Goal: Task Accomplishment & Management: Manage account settings

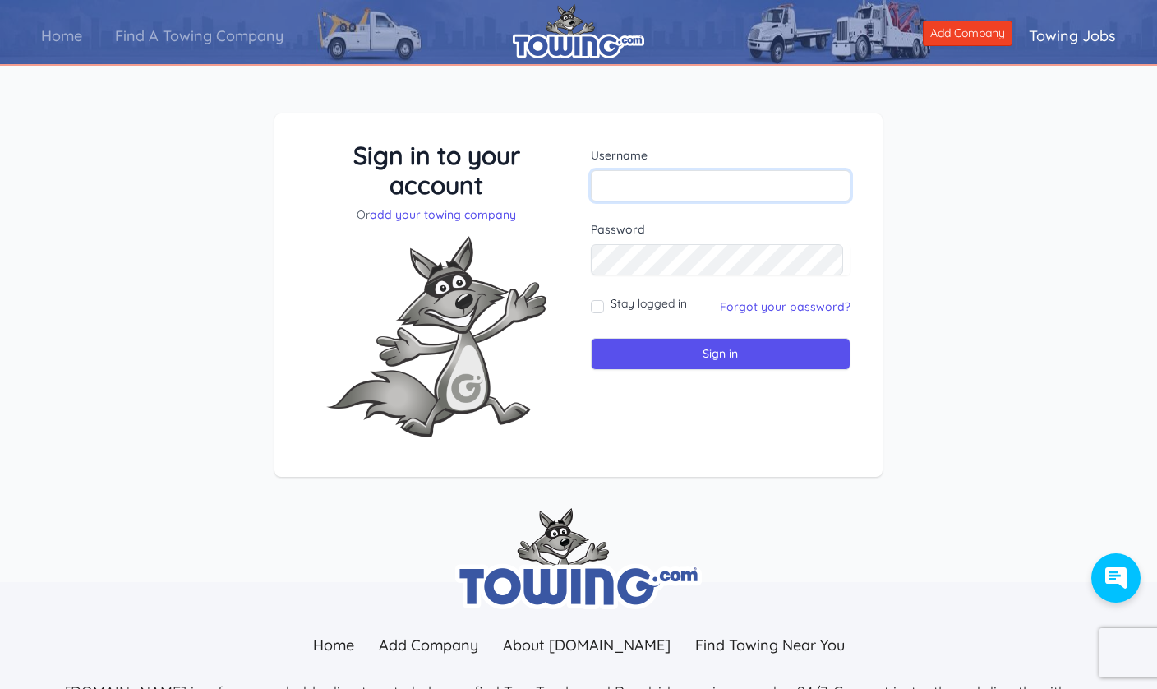
click at [744, 186] on input "text" at bounding box center [721, 185] width 260 height 31
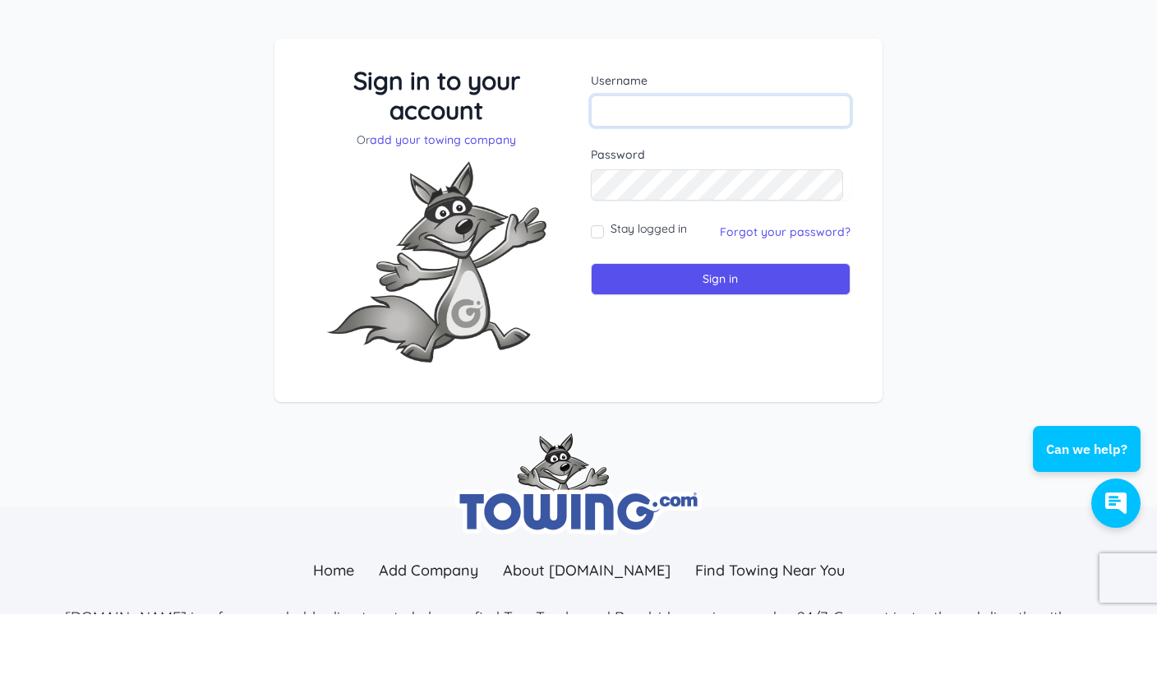
scroll to position [75, 0]
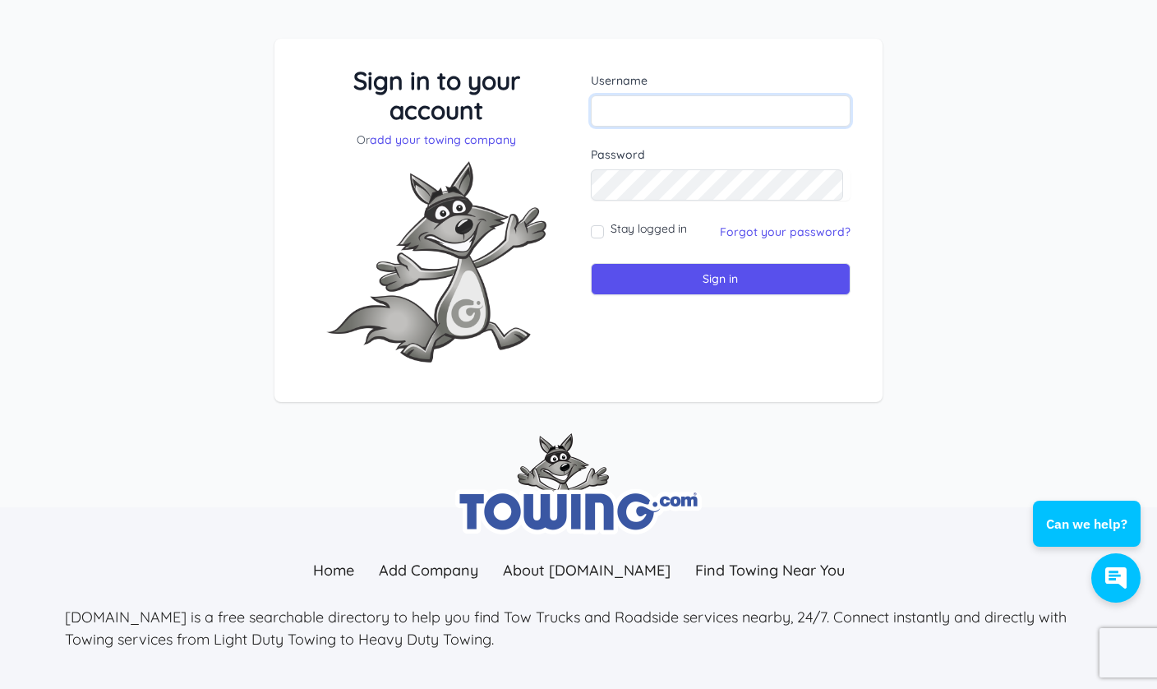
type input "msaskin@eastcoasttowing.com"
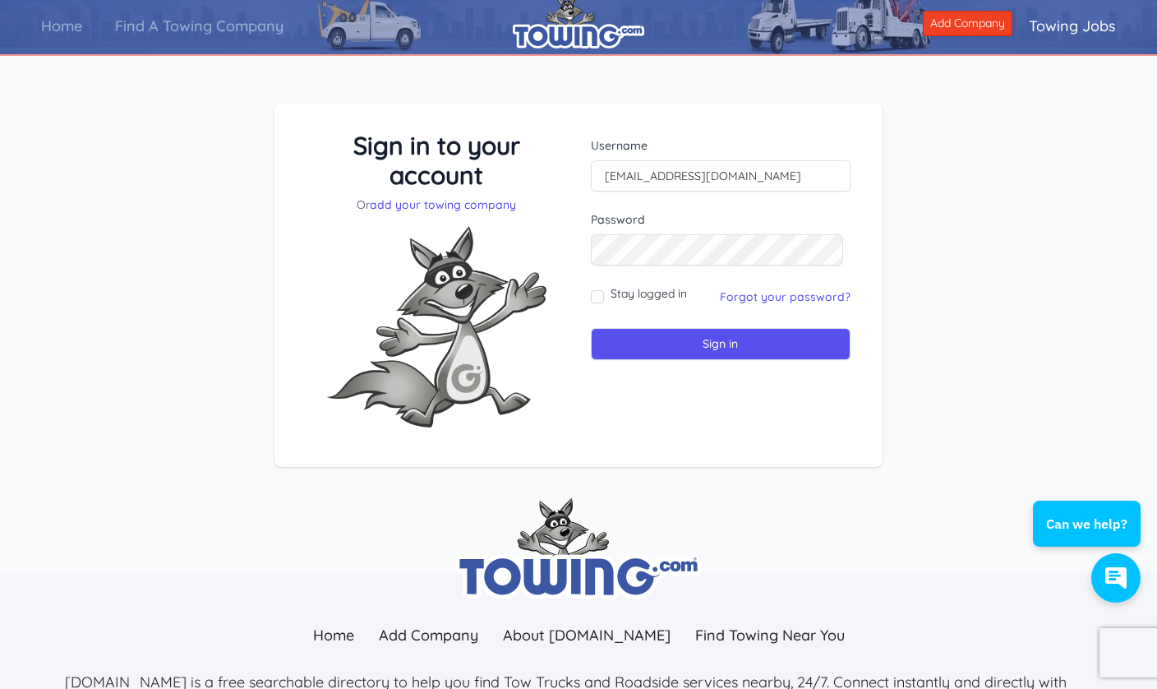
scroll to position [0, 0]
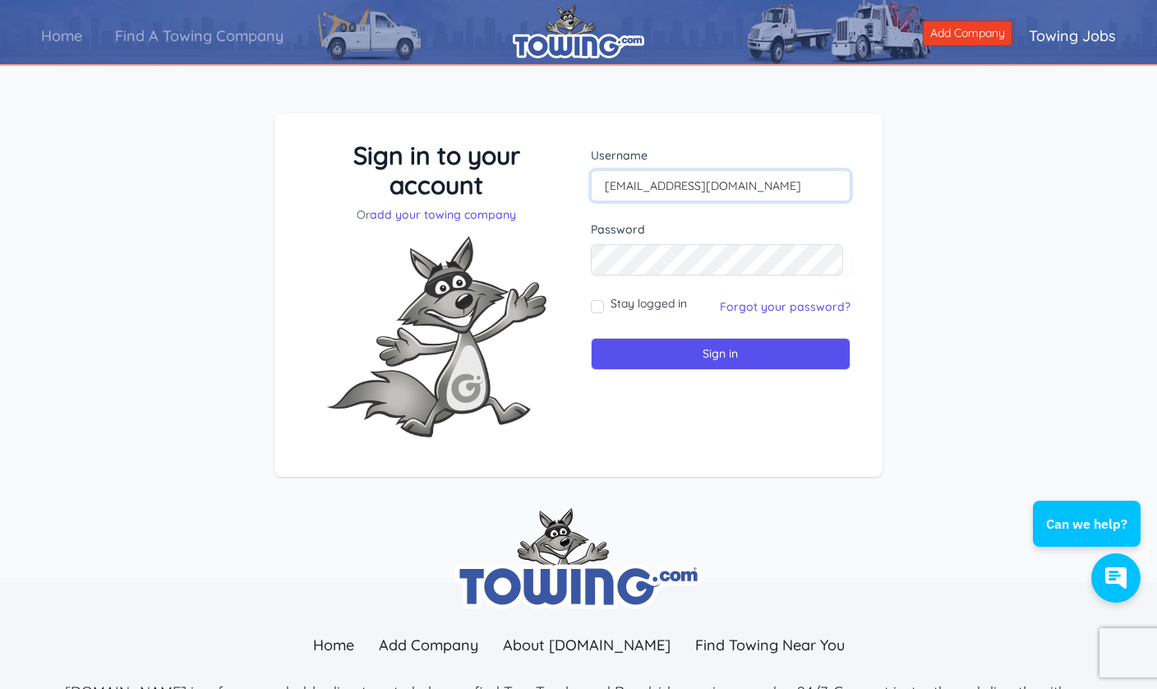
click at [763, 351] on input "Sign in" at bounding box center [721, 354] width 260 height 32
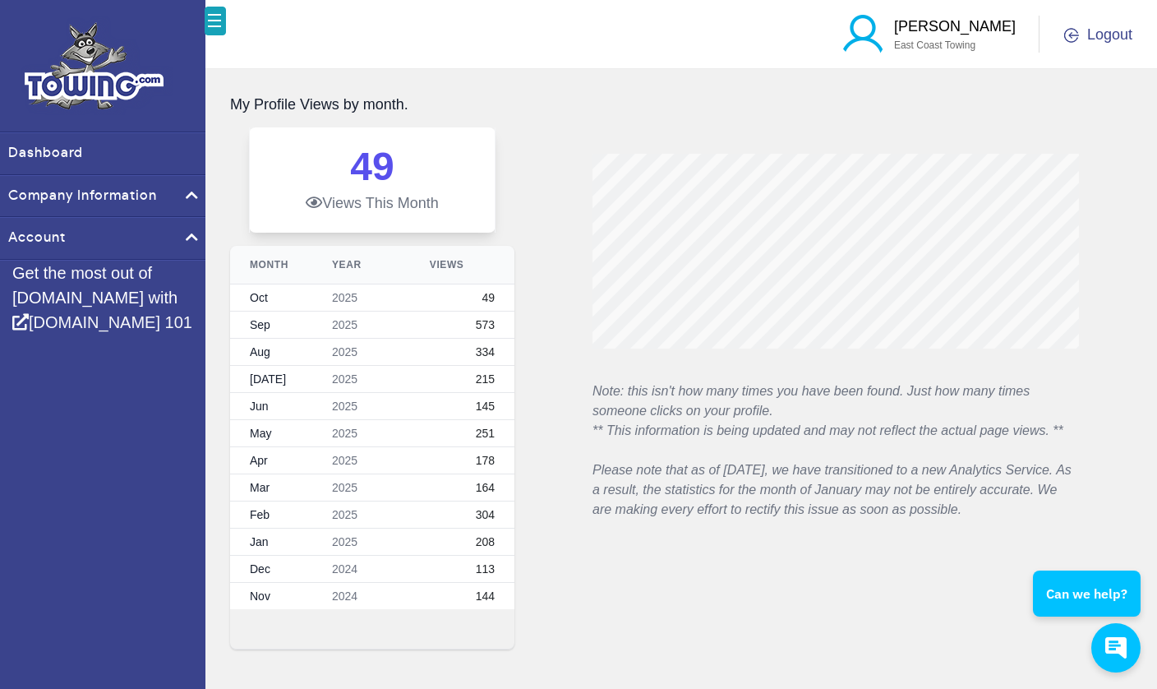
click at [33, 169] on link "Dashboard" at bounding box center [102, 153] width 205 height 41
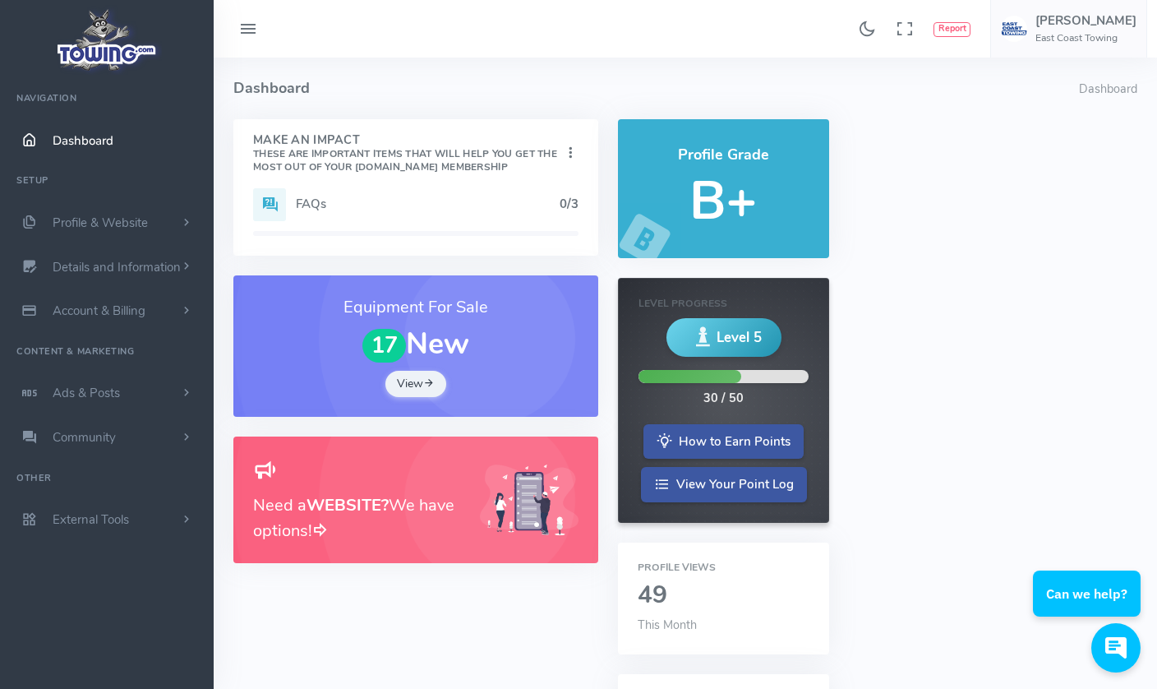
click at [731, 188] on h5 "B+" at bounding box center [724, 201] width 172 height 58
click at [68, 214] on span "Profile & Website" at bounding box center [100, 222] width 95 height 16
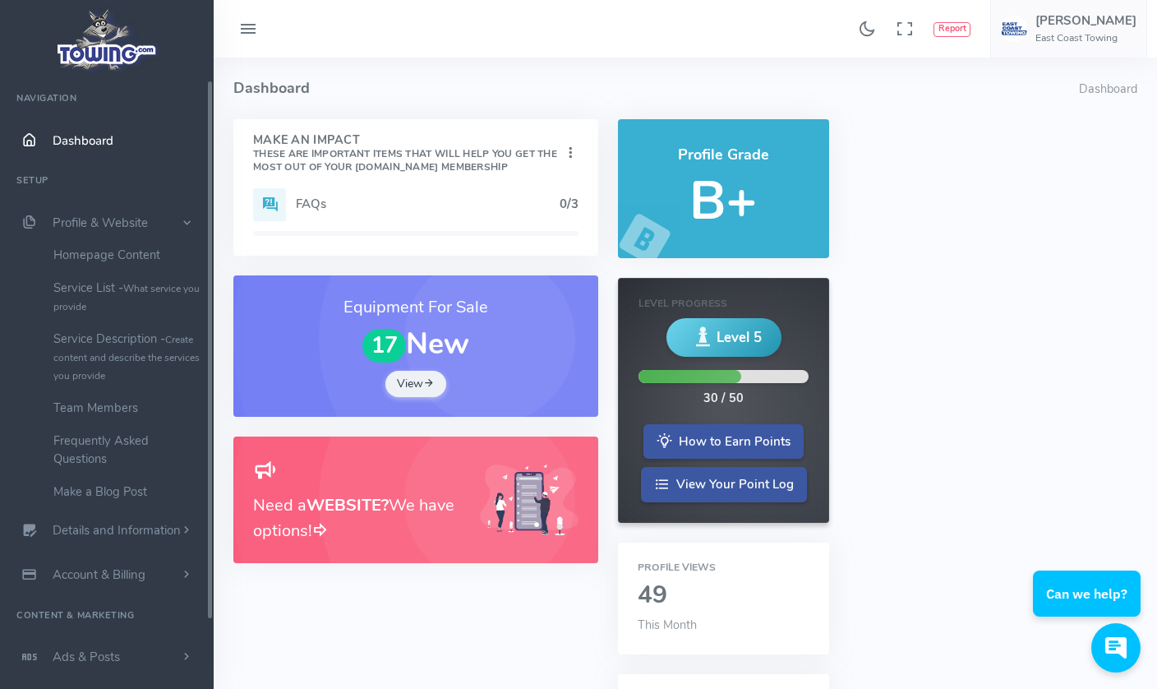
click at [81, 248] on link "Homepage Content" at bounding box center [127, 254] width 173 height 33
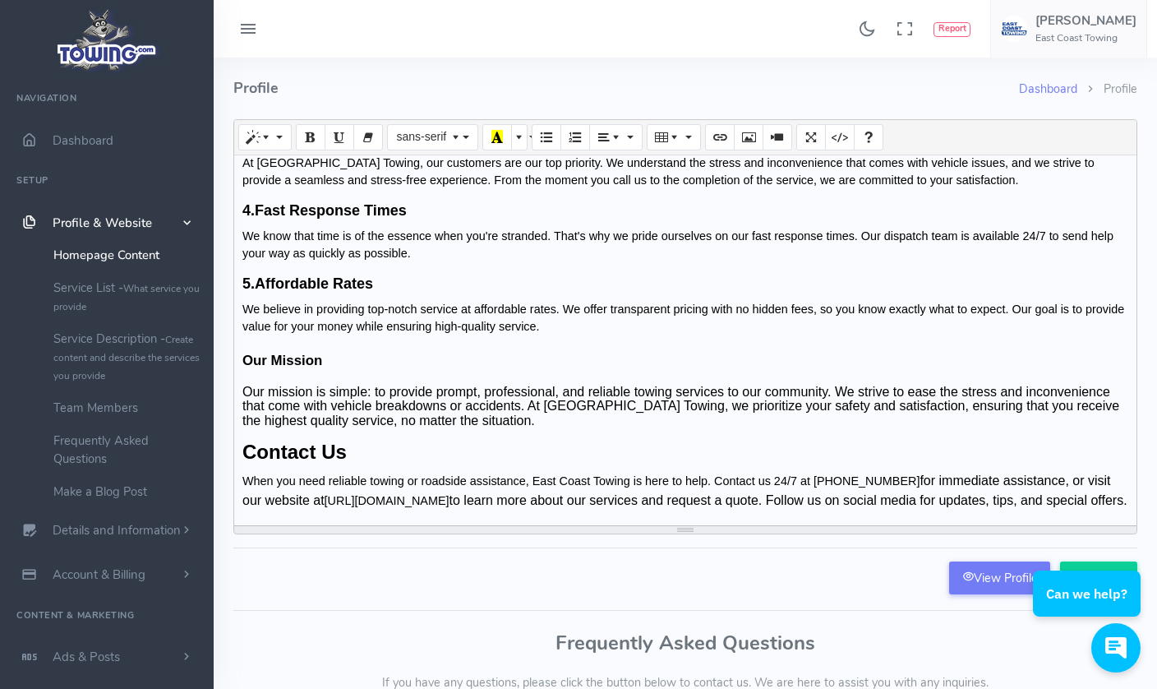
scroll to position [2363, 0]
click at [81, 285] on link "Service List - What service you provide" at bounding box center [127, 296] width 173 height 51
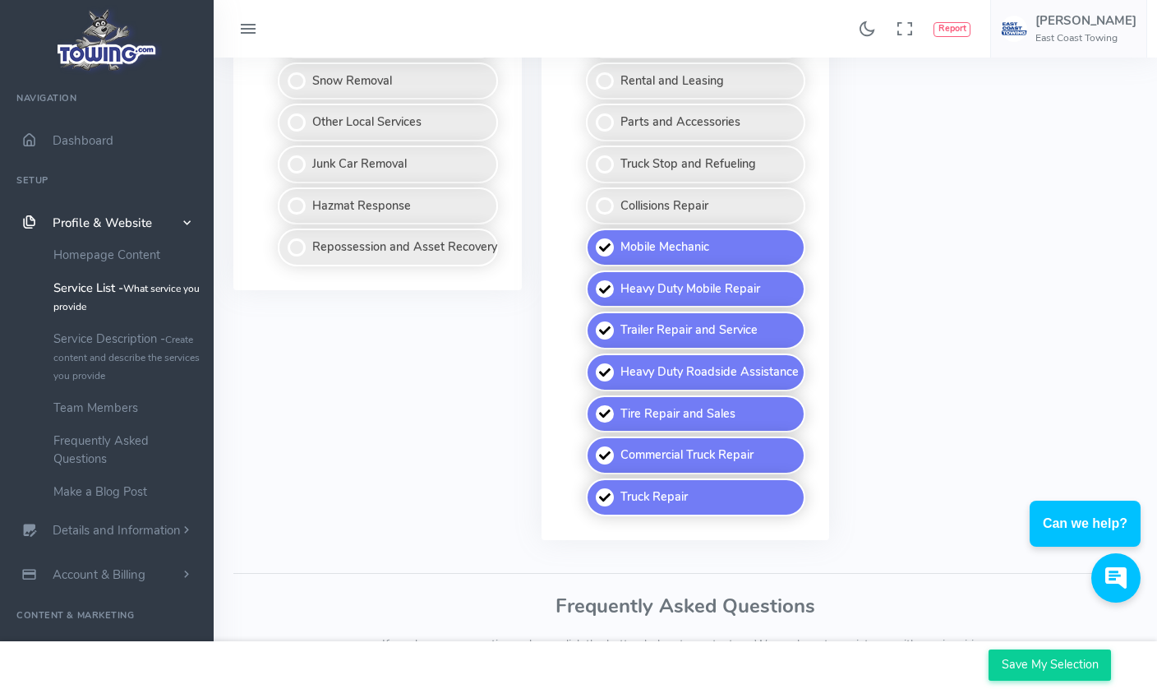
scroll to position [1240, 0]
click at [82, 348] on small "Create content and describe the services you provide" at bounding box center [126, 357] width 146 height 49
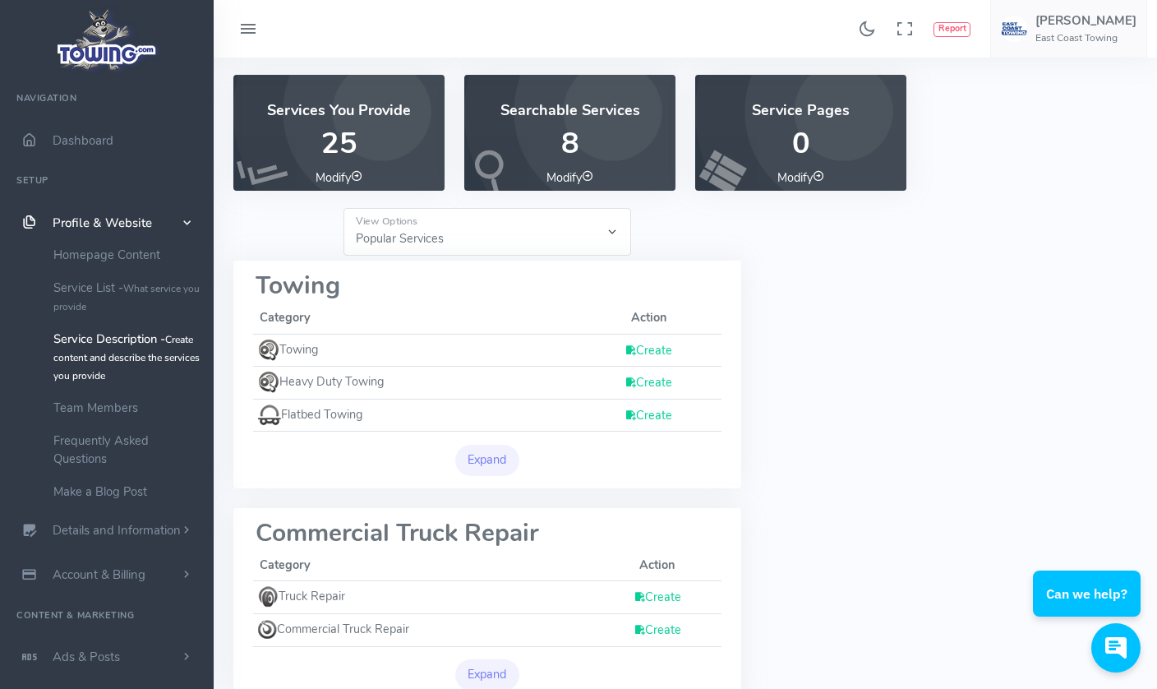
scroll to position [85, 0]
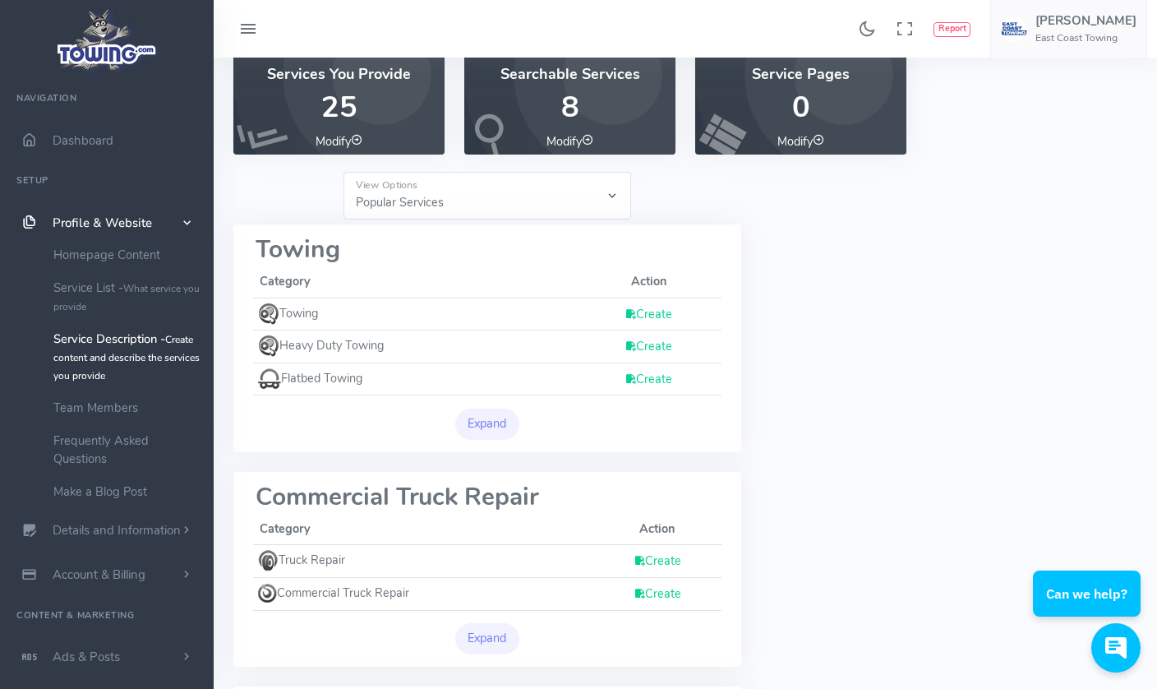
click at [78, 439] on link "Frequently Asked Questions" at bounding box center [127, 449] width 173 height 51
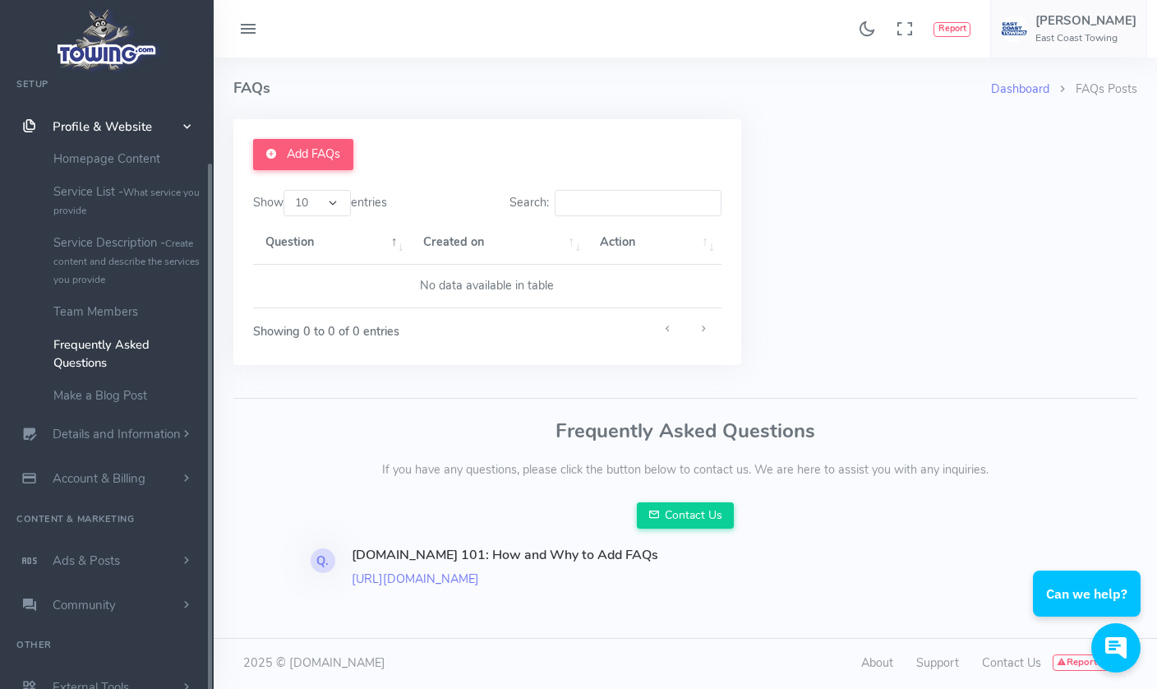
scroll to position [64, 0]
click at [93, 422] on link "Details and Information" at bounding box center [107, 434] width 214 height 44
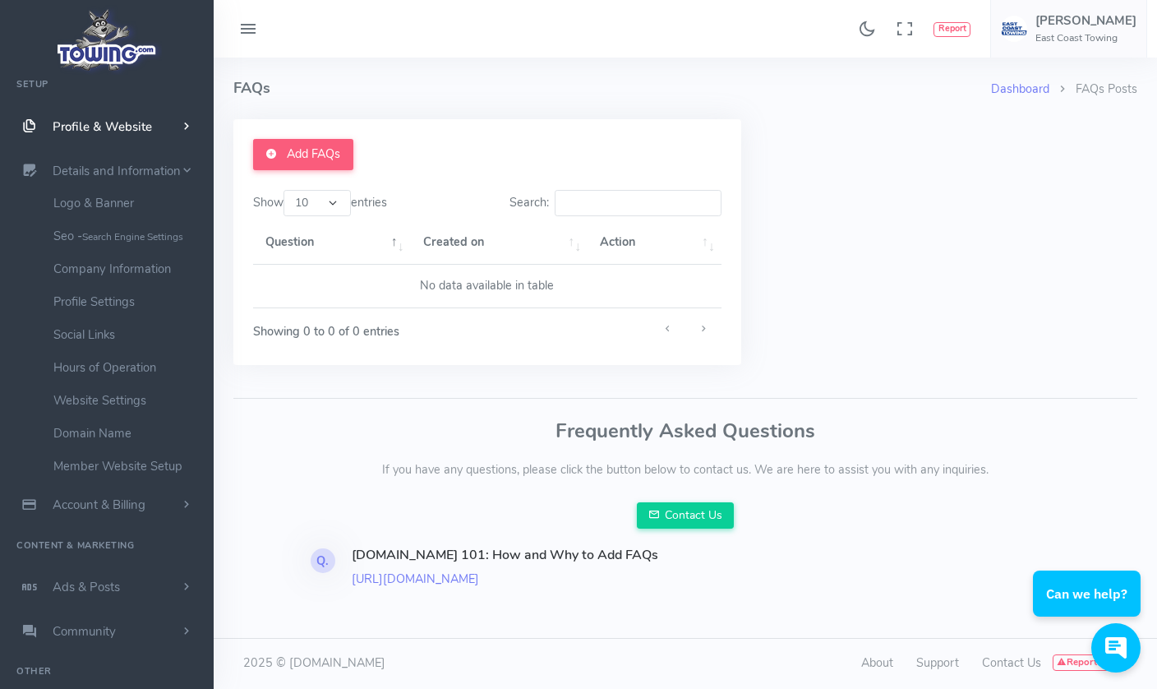
click at [79, 200] on link "Logo & Banner" at bounding box center [127, 203] width 173 height 33
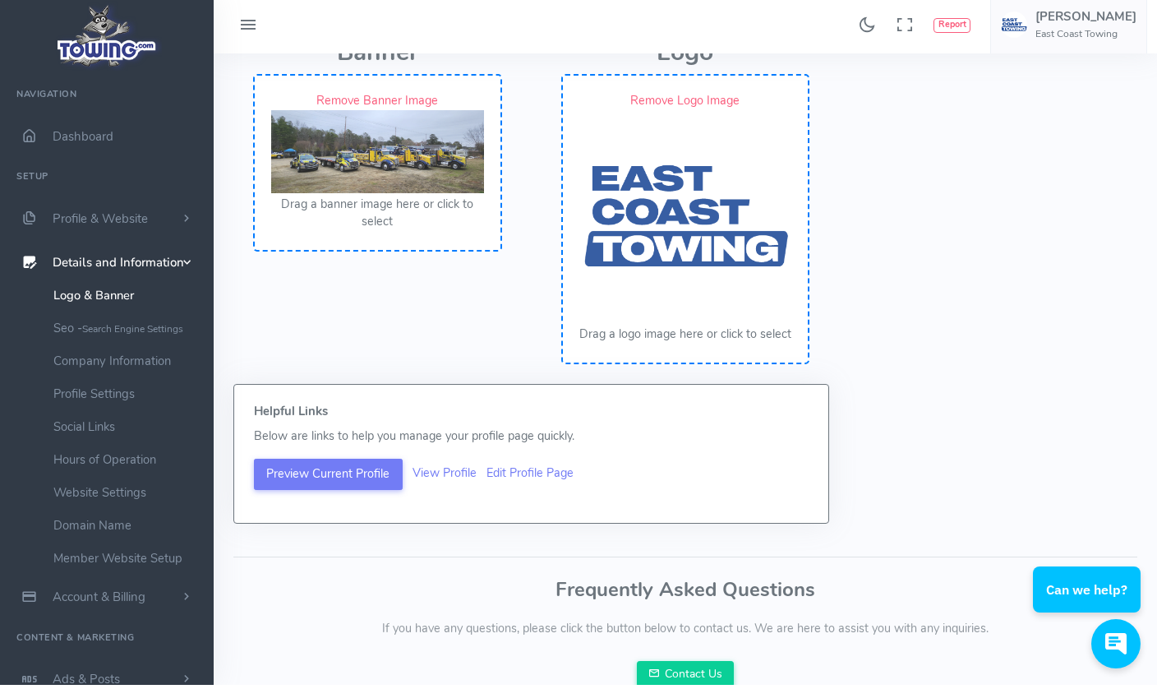
scroll to position [214, 0]
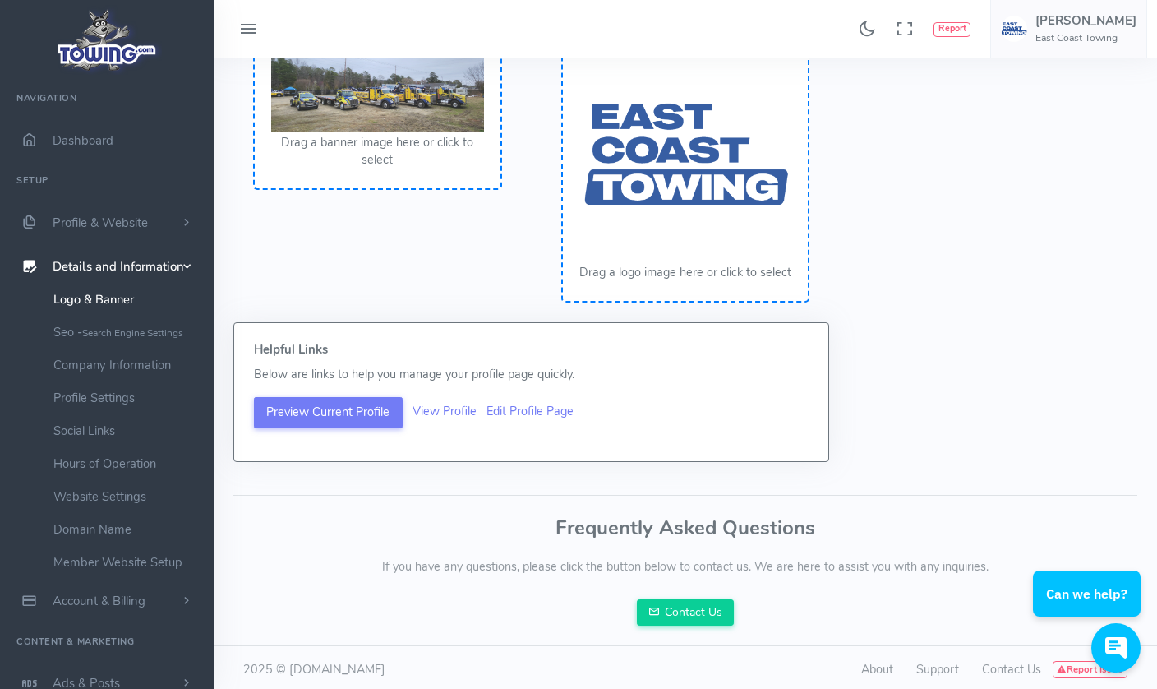
click at [87, 330] on small "Search Engine Settings" at bounding box center [132, 332] width 101 height 13
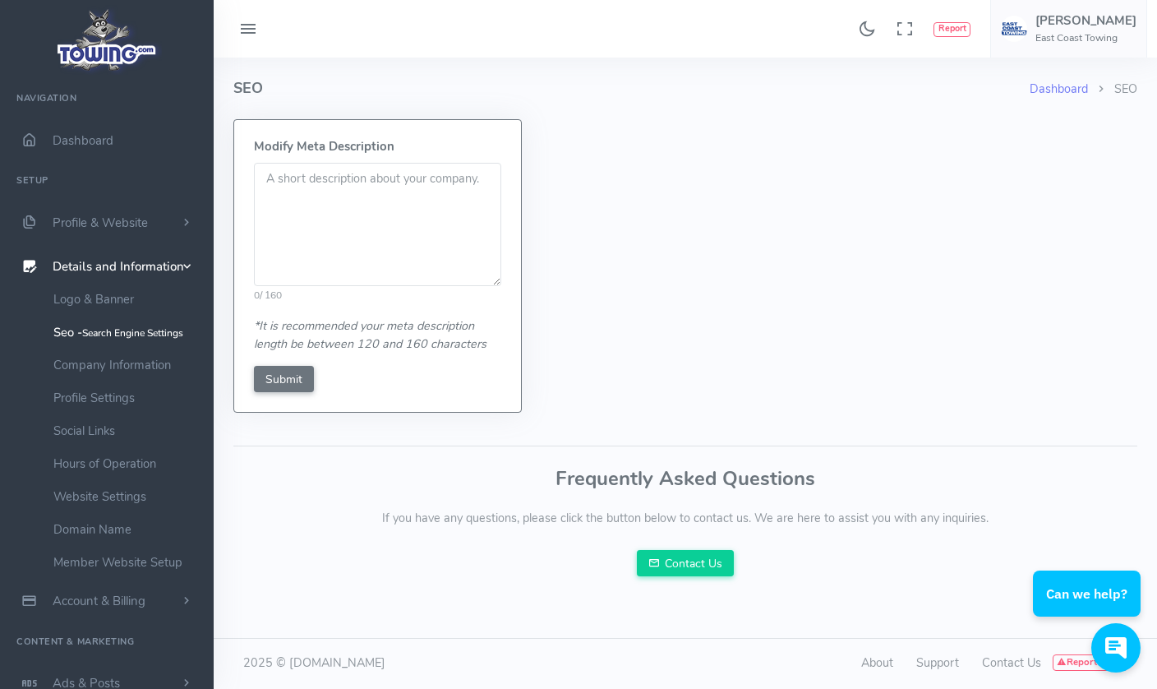
click at [99, 354] on link "Company Information" at bounding box center [127, 364] width 173 height 33
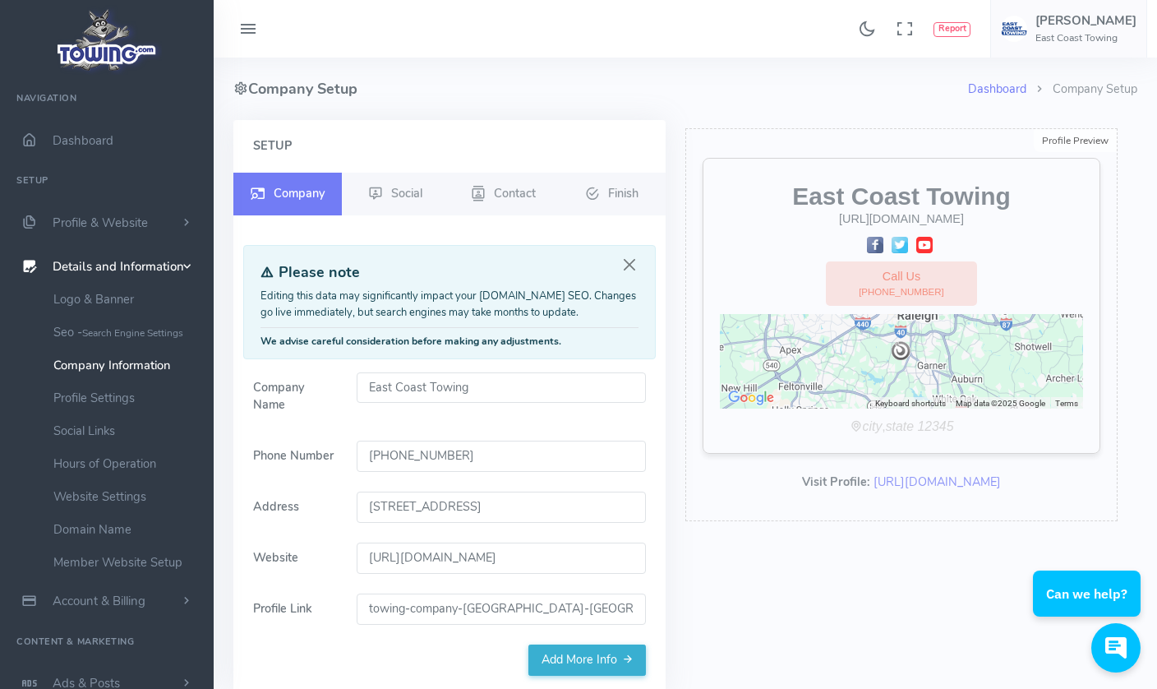
click at [86, 400] on link "Profile Settings" at bounding box center [127, 397] width 173 height 33
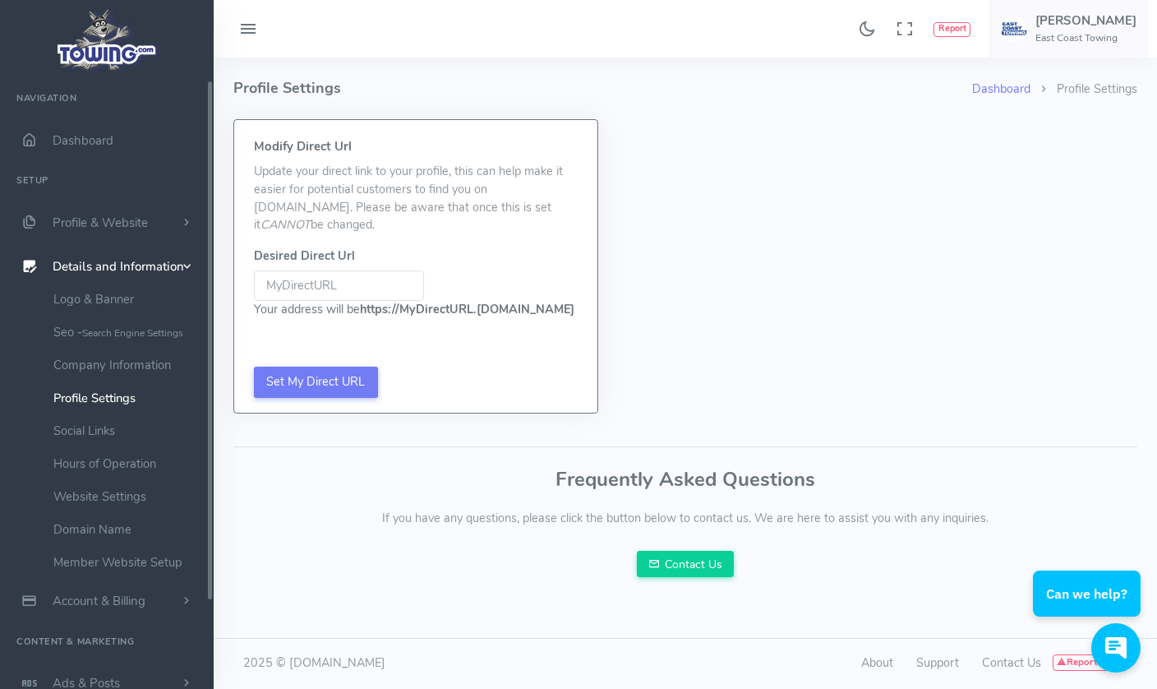
click at [81, 422] on link "Social Links" at bounding box center [127, 430] width 173 height 33
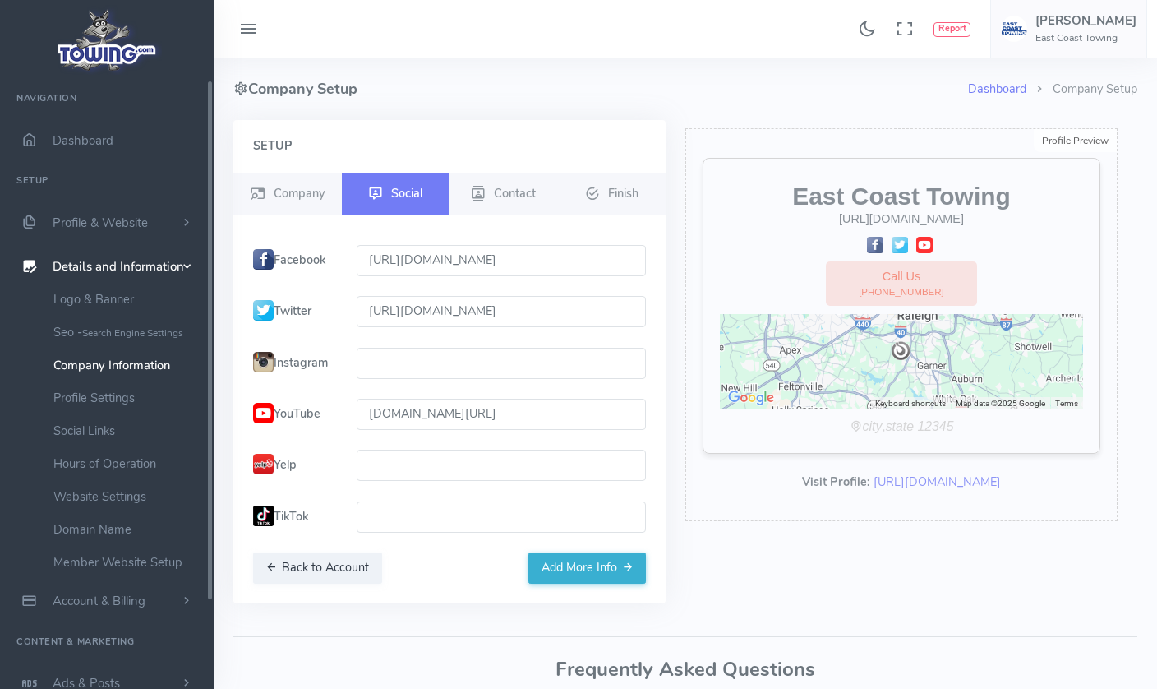
click at [86, 390] on link "Profile Settings" at bounding box center [127, 397] width 173 height 33
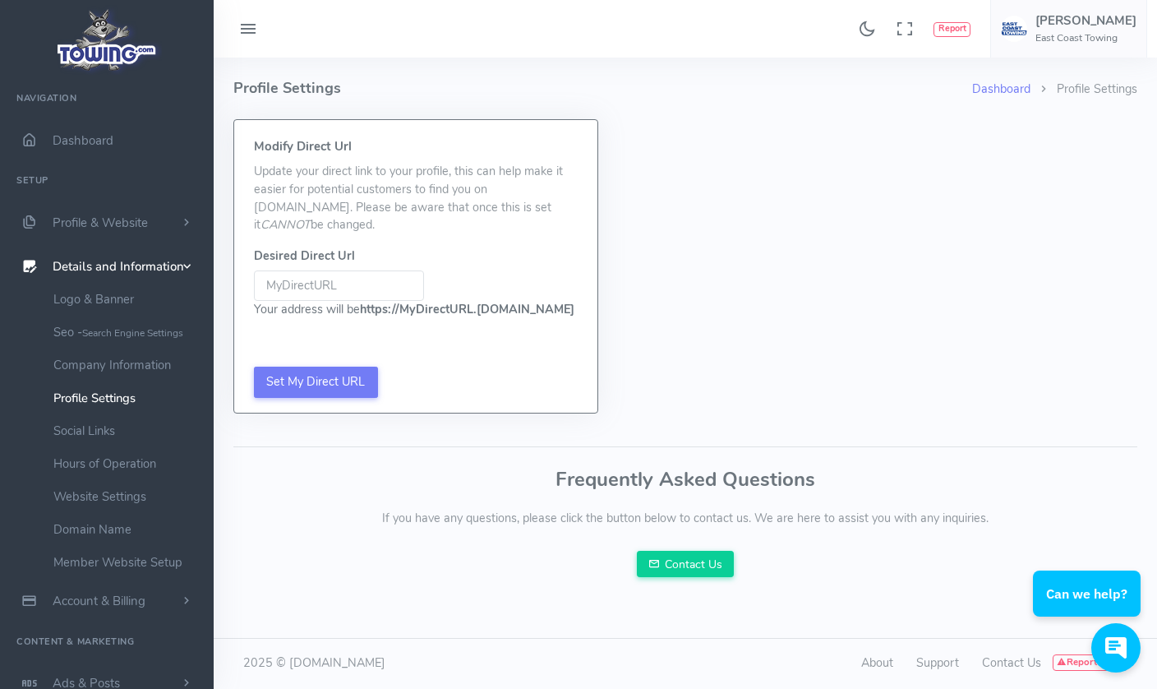
click at [108, 453] on link "Hours of Operation" at bounding box center [127, 463] width 173 height 33
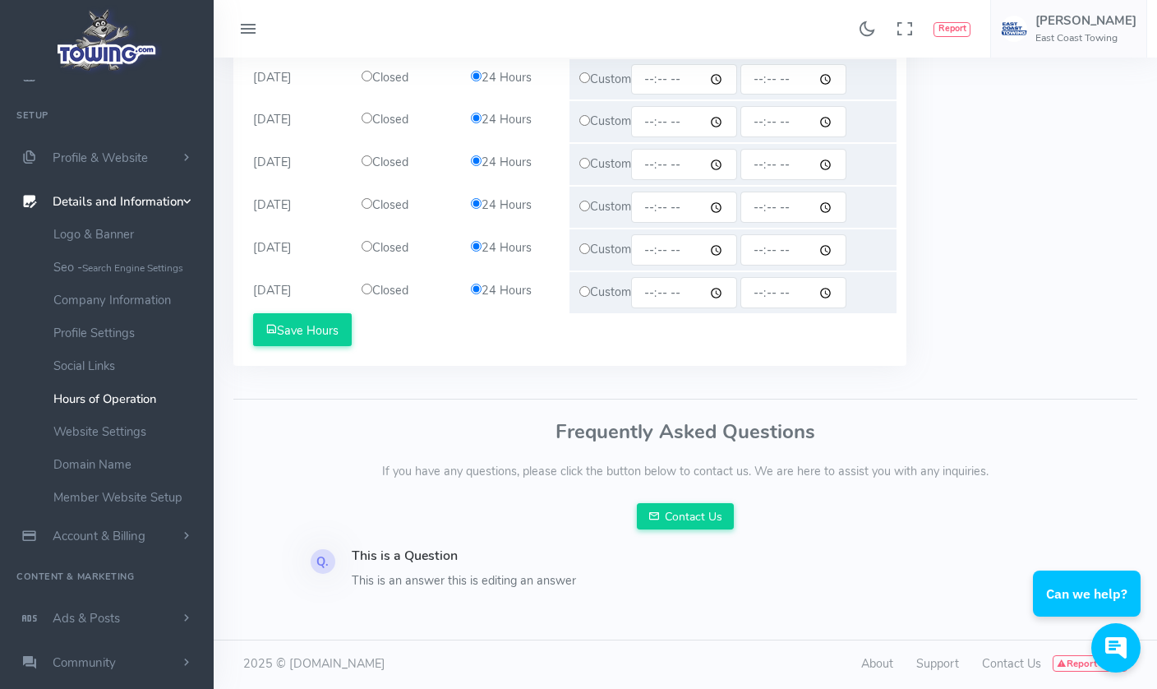
scroll to position [708, 0]
click at [86, 426] on link "Website Settings" at bounding box center [127, 431] width 173 height 33
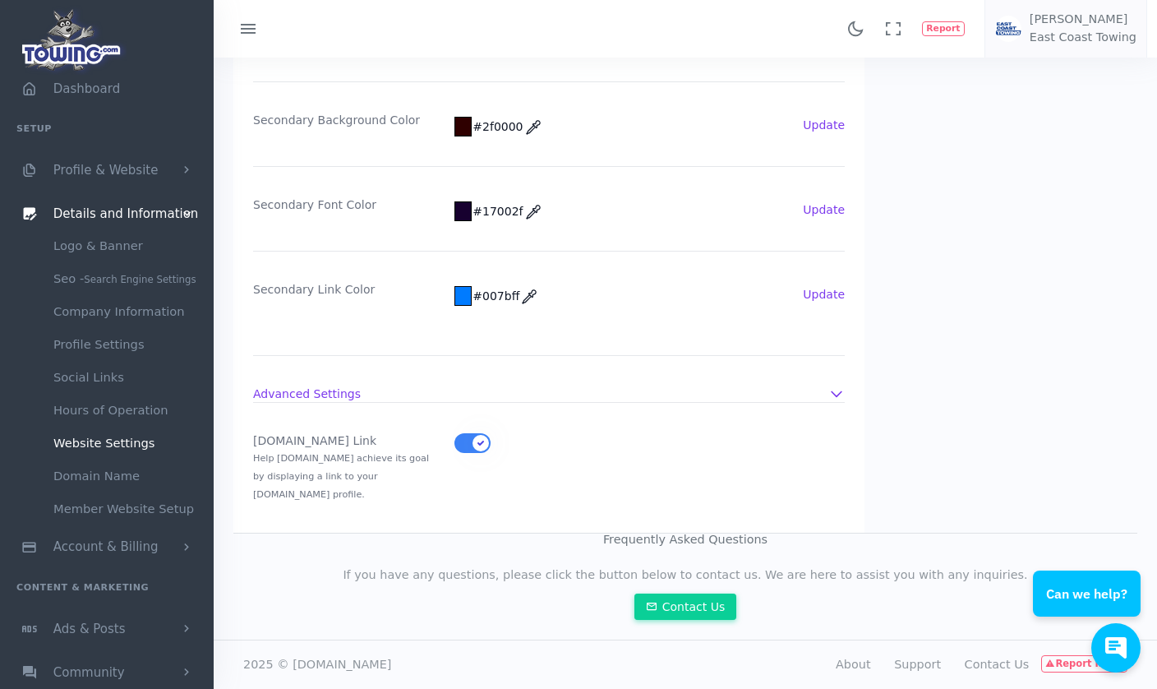
scroll to position [535, 0]
click at [92, 469] on link "Domain Name" at bounding box center [127, 475] width 173 height 33
click at [100, 471] on link "Domain Name" at bounding box center [127, 475] width 173 height 33
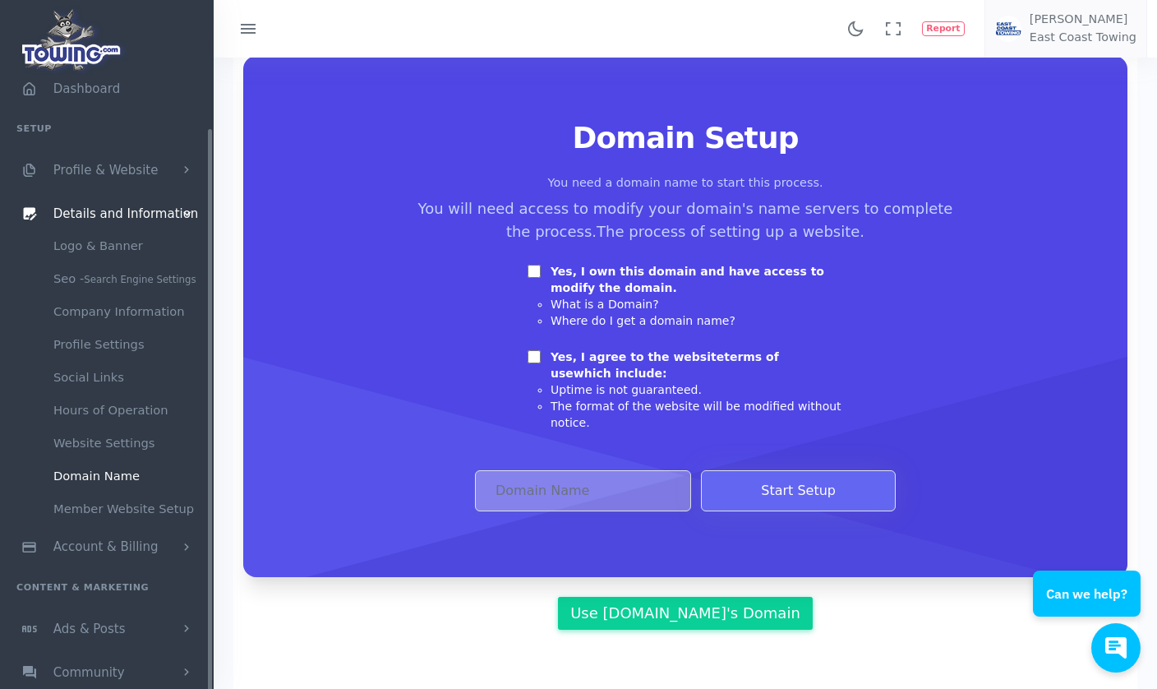
scroll to position [138, 0]
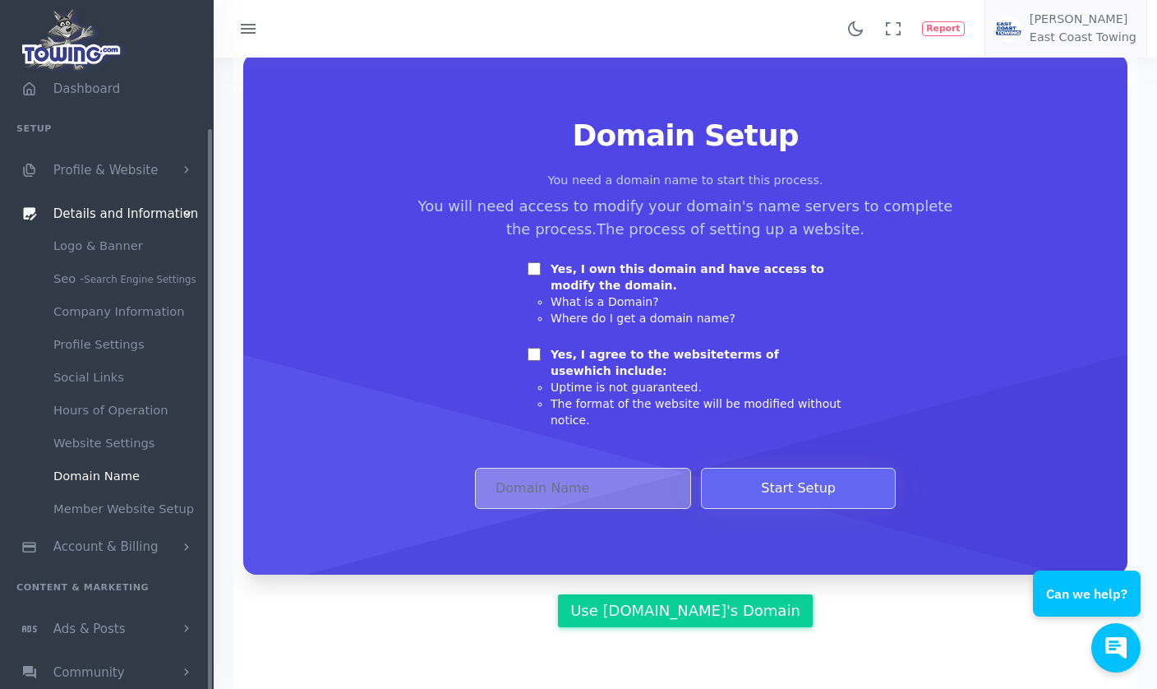
click at [99, 513] on link "Member Website Setup" at bounding box center [127, 508] width 173 height 33
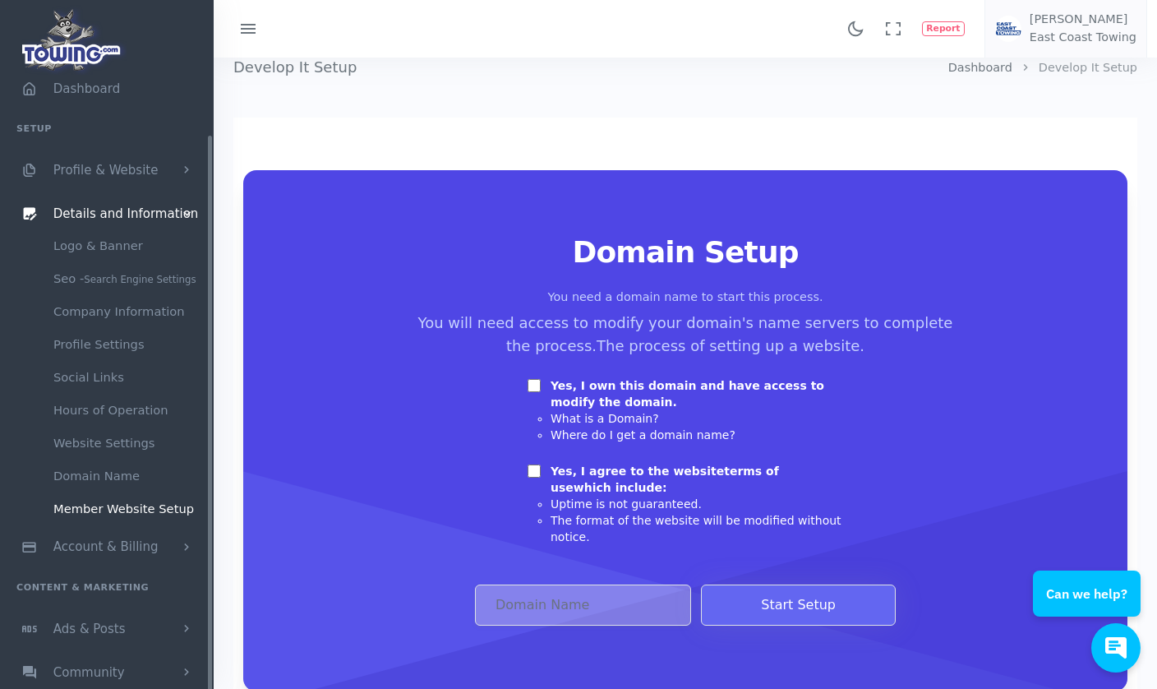
scroll to position [80, 0]
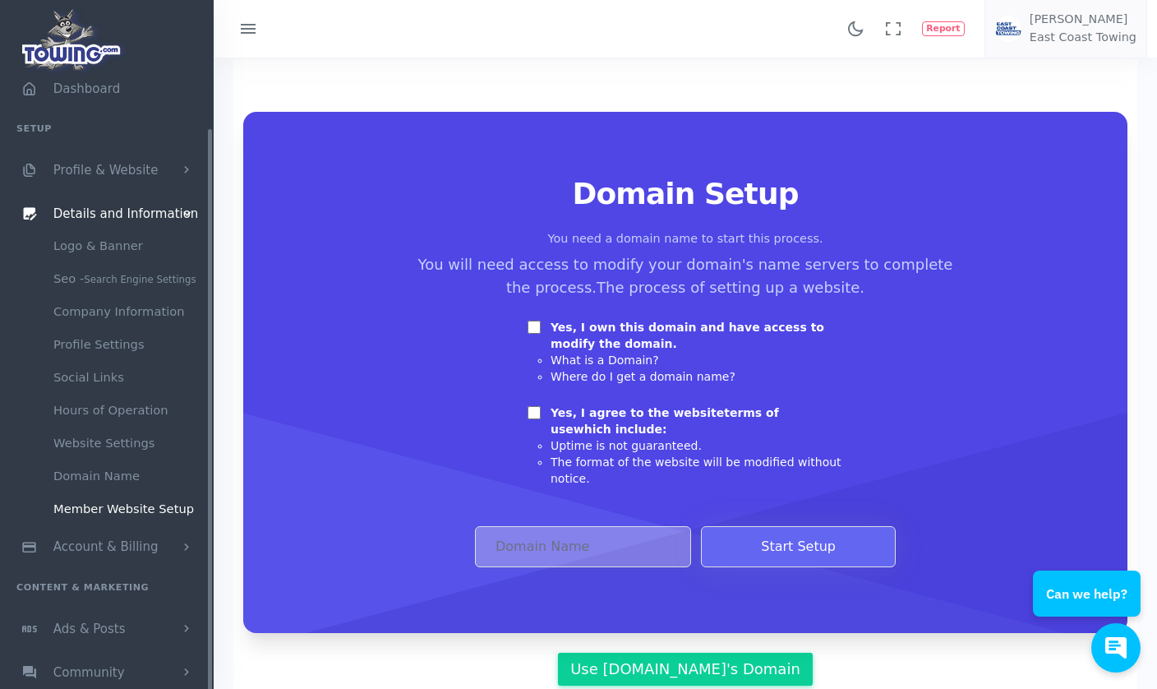
click at [81, 620] on link "Ads & Posts" at bounding box center [107, 629] width 214 height 44
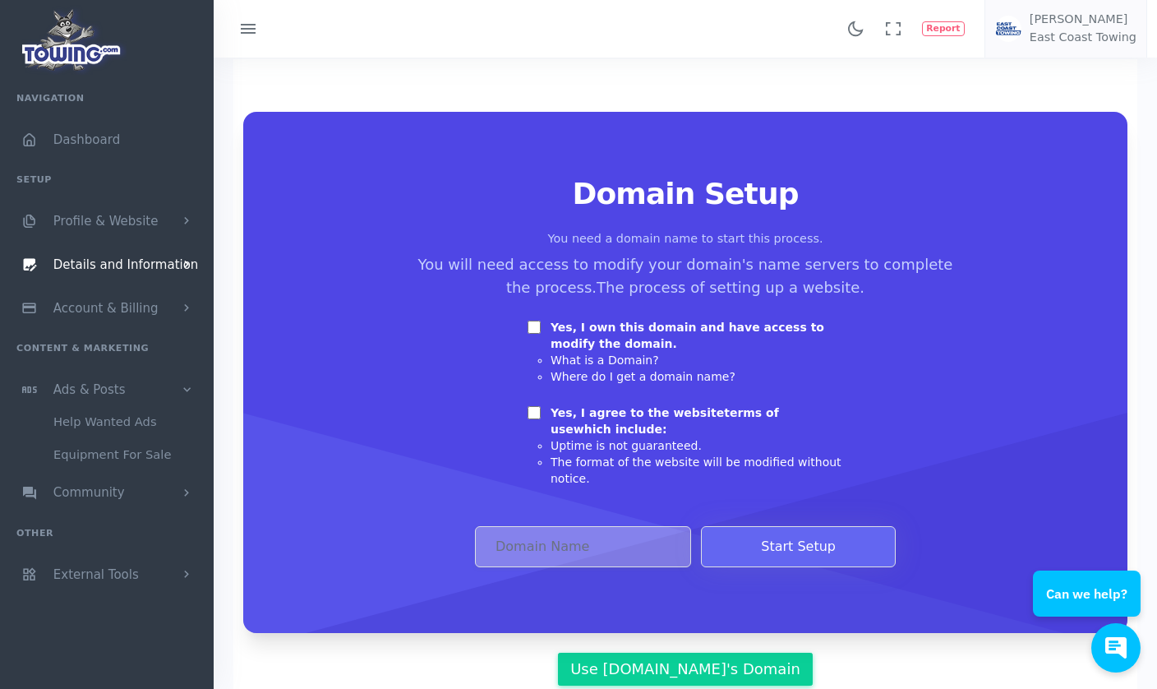
click at [87, 495] on span "Community" at bounding box center [88, 493] width 71 height 15
click at [94, 500] on link "Equipment For Sale" at bounding box center [127, 516] width 173 height 33
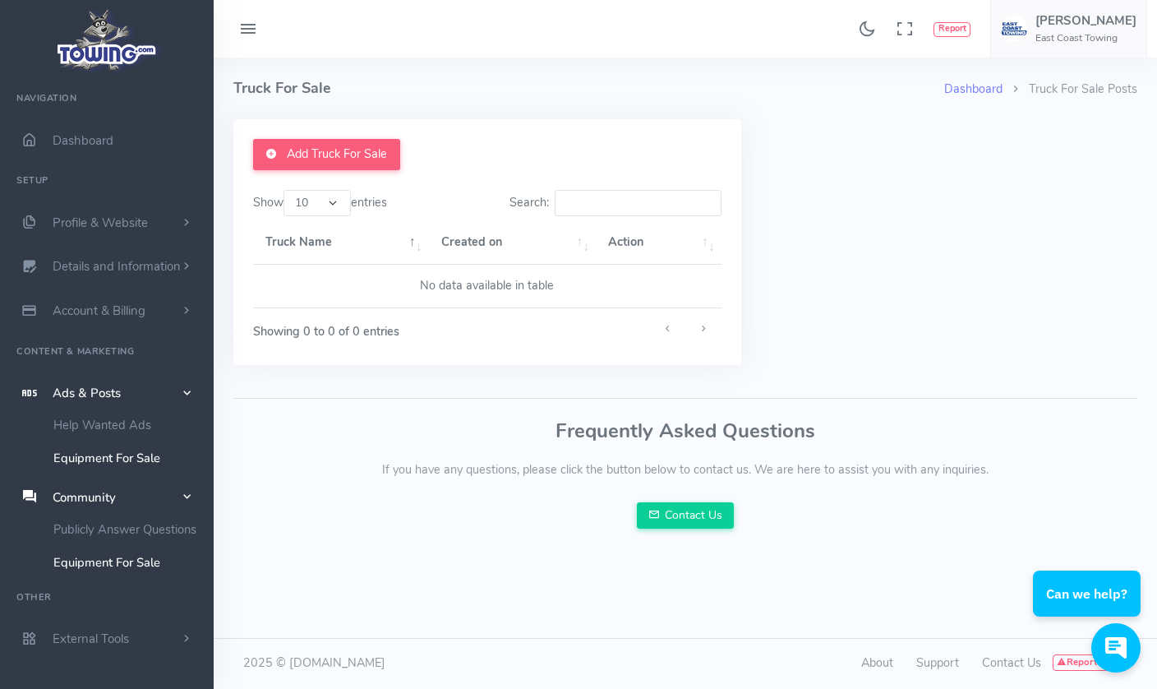
click at [104, 49] on img at bounding box center [107, 40] width 111 height 70
